Goal: Complete application form: Complete application form

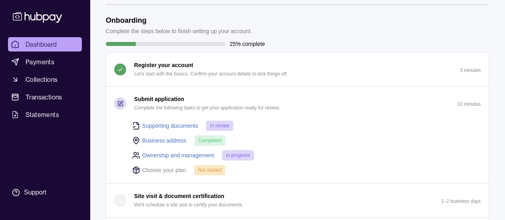
scroll to position [40, 0]
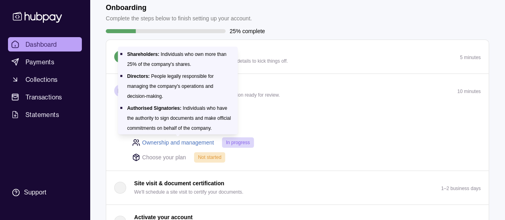
click at [190, 143] on link "Ownership and management" at bounding box center [178, 142] width 72 height 9
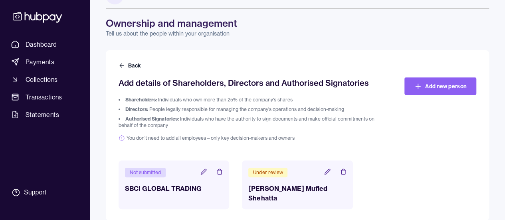
scroll to position [34, 0]
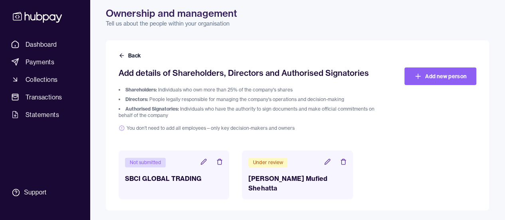
click at [272, 170] on div "Under review [PERSON_NAME] Mufied Shehatta" at bounding box center [297, 175] width 111 height 49
click at [274, 163] on div "Under review" at bounding box center [267, 163] width 39 height 10
click at [200, 159] on header "Not submitted" at bounding box center [174, 162] width 98 height 10
click at [202, 161] on icon at bounding box center [204, 162] width 6 height 6
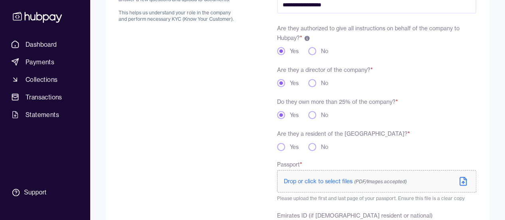
scroll to position [120, 0]
click at [278, 145] on button "Yes" at bounding box center [281, 146] width 8 height 8
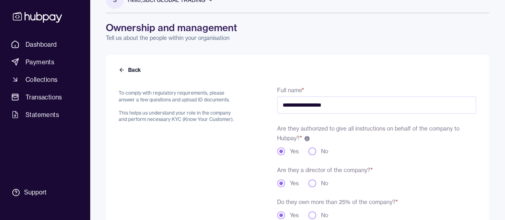
scroll to position [16, 0]
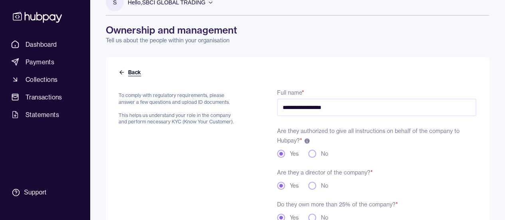
click at [122, 72] on icon at bounding box center [122, 72] width 6 height 6
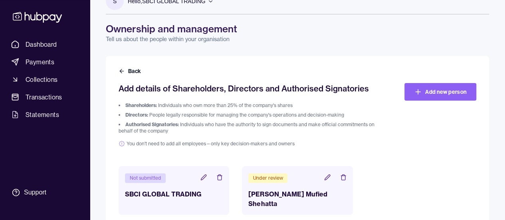
scroll to position [34, 0]
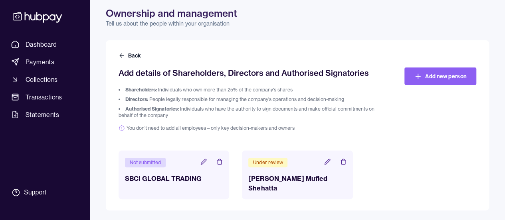
click at [221, 167] on header "Not submitted" at bounding box center [174, 162] width 98 height 10
click at [220, 162] on icon at bounding box center [220, 162] width 6 height 6
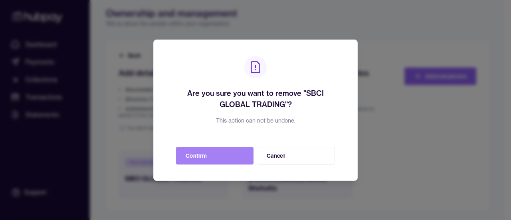
click at [226, 152] on button "Confirm" at bounding box center [215, 156] width 78 height 18
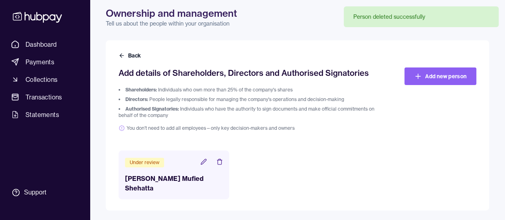
click at [297, 167] on div "Under review [PERSON_NAME] Mufied Shehatta" at bounding box center [298, 175] width 358 height 49
click at [155, 171] on div "Under review [PERSON_NAME] Mufied Shehatta" at bounding box center [174, 175] width 111 height 49
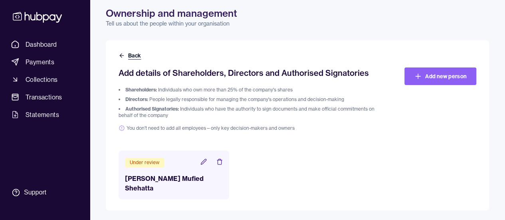
click at [123, 56] on icon at bounding box center [122, 55] width 6 height 6
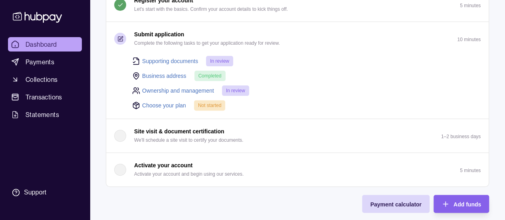
scroll to position [80, 0]
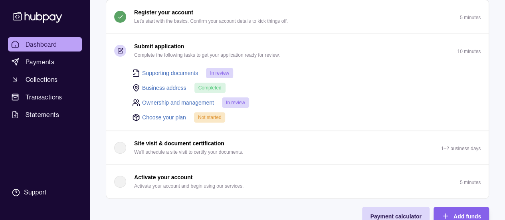
click at [169, 115] on link "Choose your plan" at bounding box center [164, 117] width 44 height 9
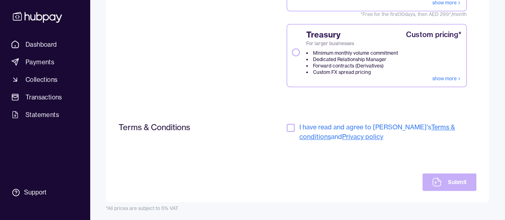
scroll to position [246, 0]
click at [286, 123] on div "Terms & Conditions I have read and agree to [PERSON_NAME]'s Terms & conditions …" at bounding box center [298, 156] width 358 height 69
click at [288, 125] on button "button" at bounding box center [291, 128] width 8 height 8
click at [438, 177] on icon at bounding box center [437, 182] width 10 height 10
